Goal: Task Accomplishment & Management: Use online tool/utility

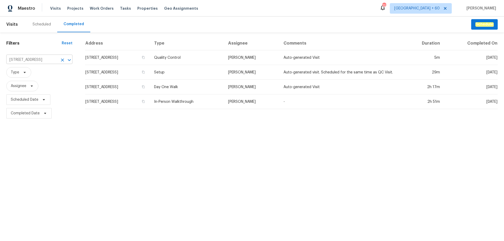
click at [22, 57] on input "[STREET_ADDRESS]" at bounding box center [31, 60] width 51 height 8
paste input "[STREET_ADDRESS]"
type input "[STREET_ADDRESS]"
click at [29, 70] on li "[STREET_ADDRESS]" at bounding box center [39, 71] width 66 height 9
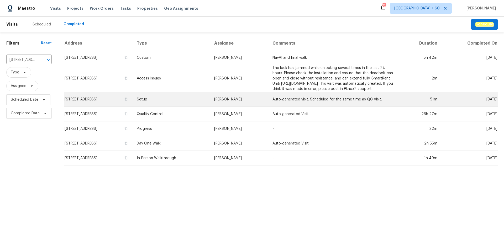
click at [186, 102] on td "Setup" at bounding box center [170, 99] width 77 height 15
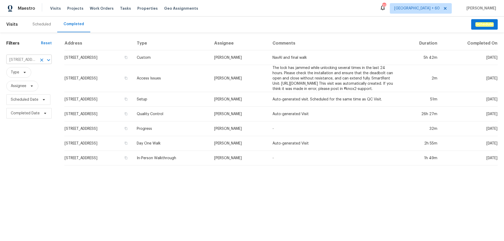
click at [24, 59] on input "[STREET_ADDRESS]" at bounding box center [21, 60] width 31 height 8
paste input "[STREET_ADDRESS]"
type input "[STREET_ADDRESS]"
click at [28, 69] on li "[STREET_ADDRESS]" at bounding box center [28, 71] width 45 height 9
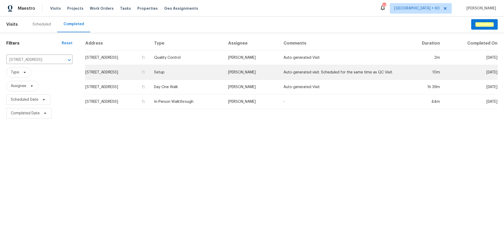
click at [216, 73] on td "Setup" at bounding box center [187, 72] width 74 height 15
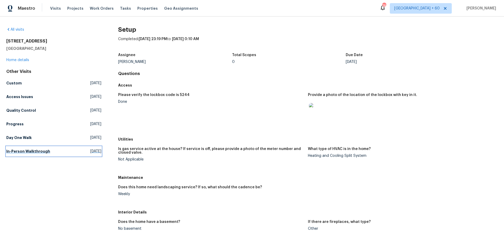
click at [55, 152] on link "In-Person Walkthrough Tue, Jun 03 2025" at bounding box center [53, 151] width 95 height 9
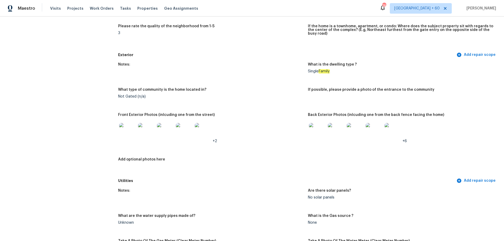
scroll to position [157, 0]
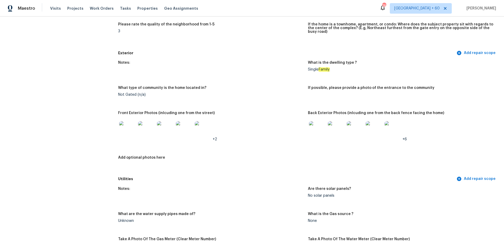
click at [319, 133] on img at bounding box center [317, 129] width 17 height 17
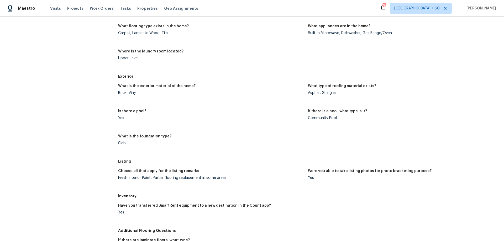
scroll to position [191, 0]
